Goal: Information Seeking & Learning: Learn about a topic

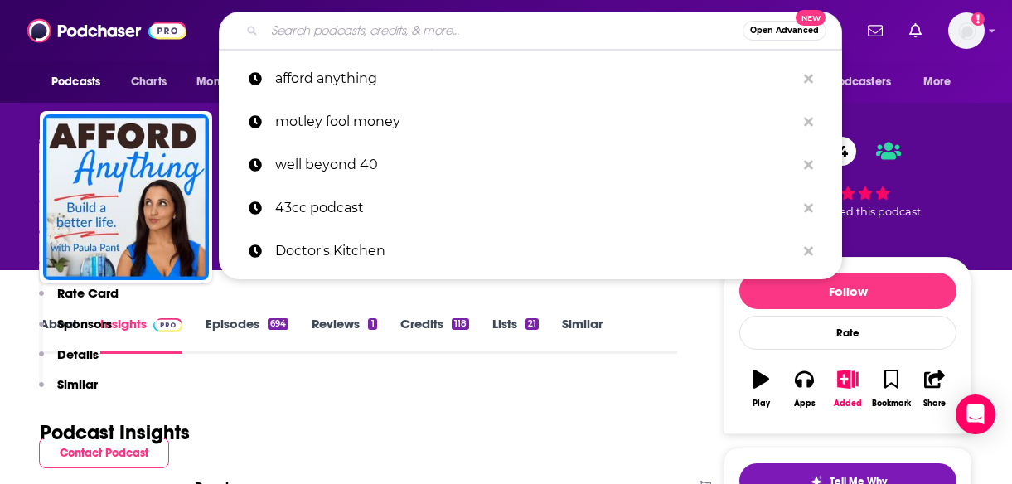
click at [393, 38] on input "Search podcasts, credits, & more..." at bounding box center [503, 30] width 478 height 27
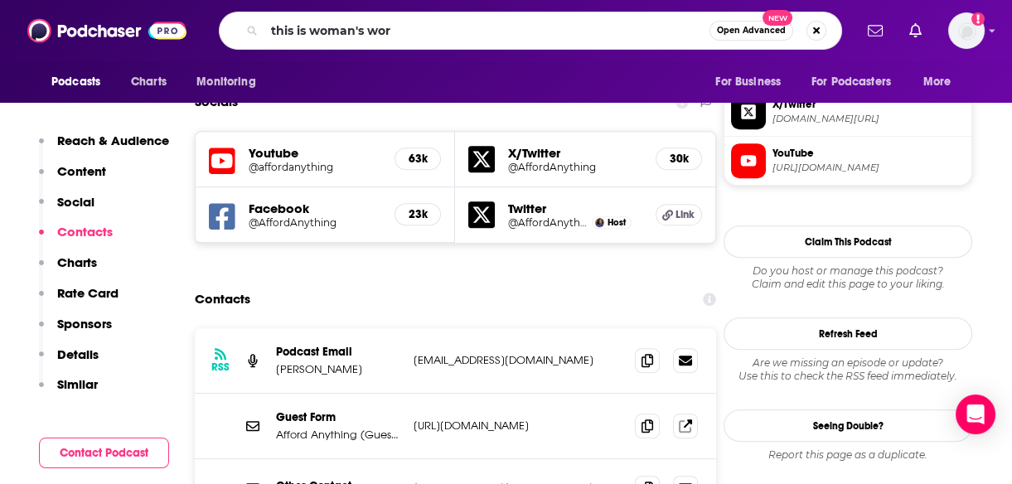
type input "this is woman's work"
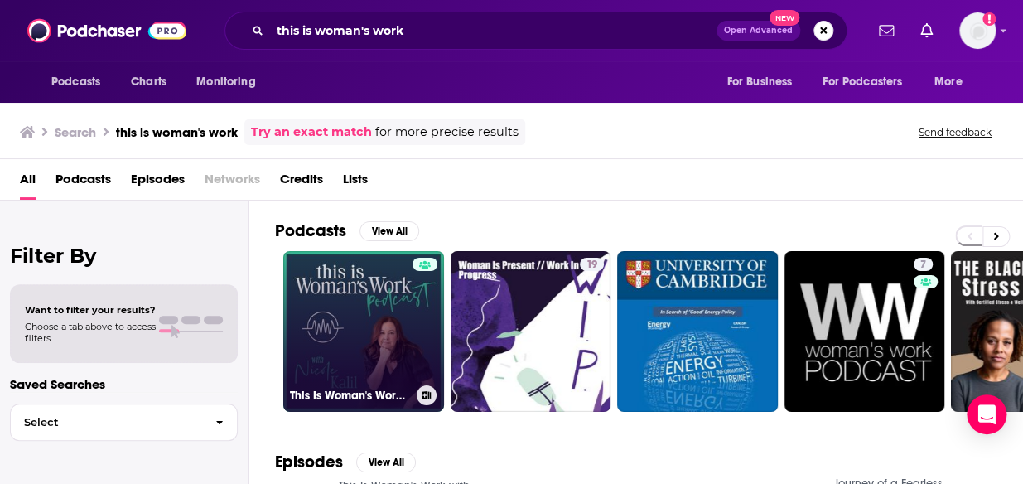
click at [351, 297] on link "This Is Woman's Work with [PERSON_NAME]" at bounding box center [363, 331] width 161 height 161
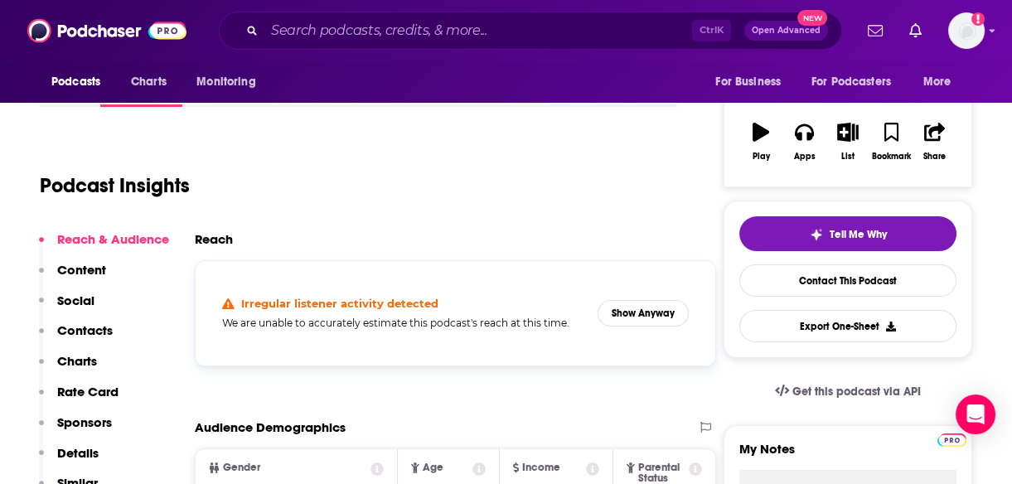
scroll to position [263, 0]
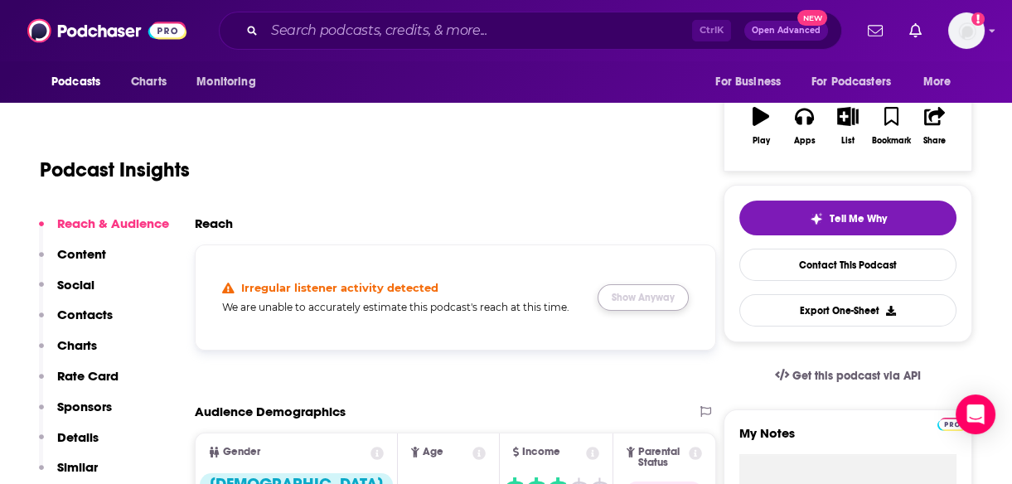
click at [644, 298] on button "Show Anyway" at bounding box center [642, 297] width 91 height 27
